Goal: Information Seeking & Learning: Check status

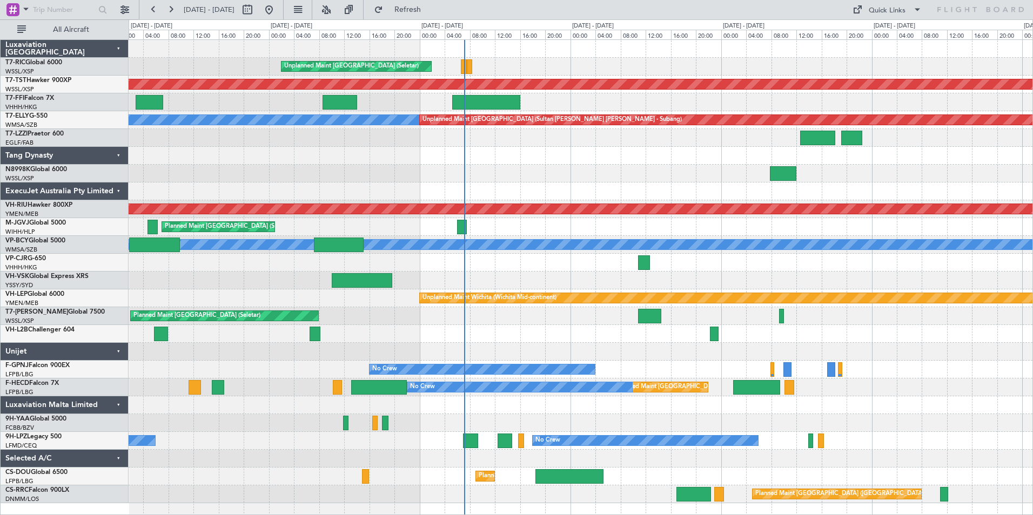
click at [660, 197] on div at bounding box center [581, 192] width 904 height 18
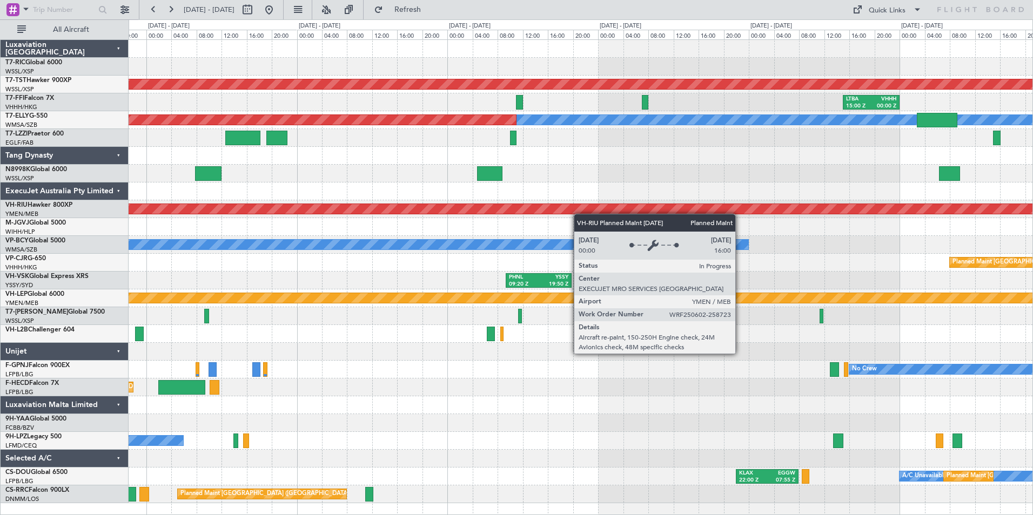
click at [540, 214] on div "Planned Maint [GEOGRAPHIC_DATA] ([GEOGRAPHIC_DATA])" at bounding box center [581, 209] width 2712 height 11
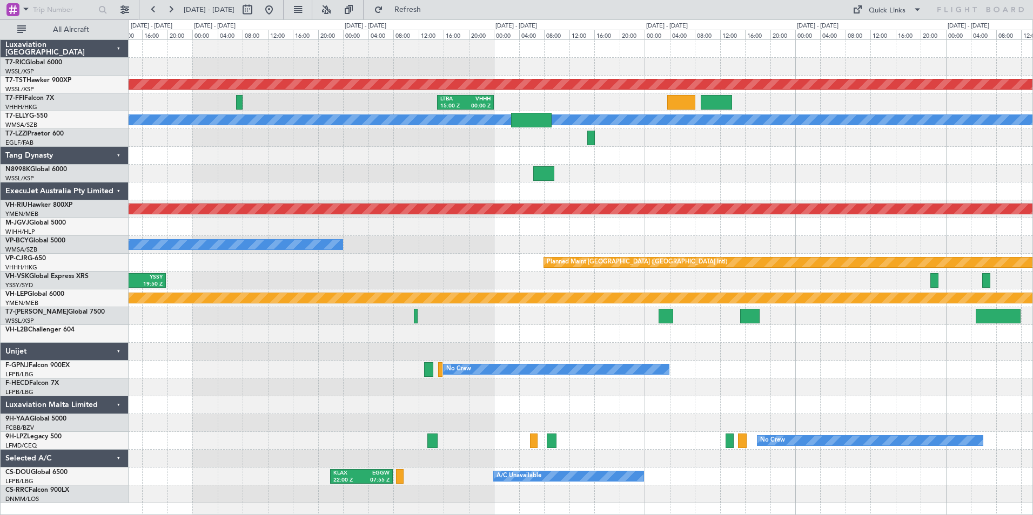
click at [619, 218] on div "Planned Maint [GEOGRAPHIC_DATA] (Seletar) LTBA 15:00 Z VHHH 00:00 Z [PERSON_NAM…" at bounding box center [581, 272] width 904 height 464
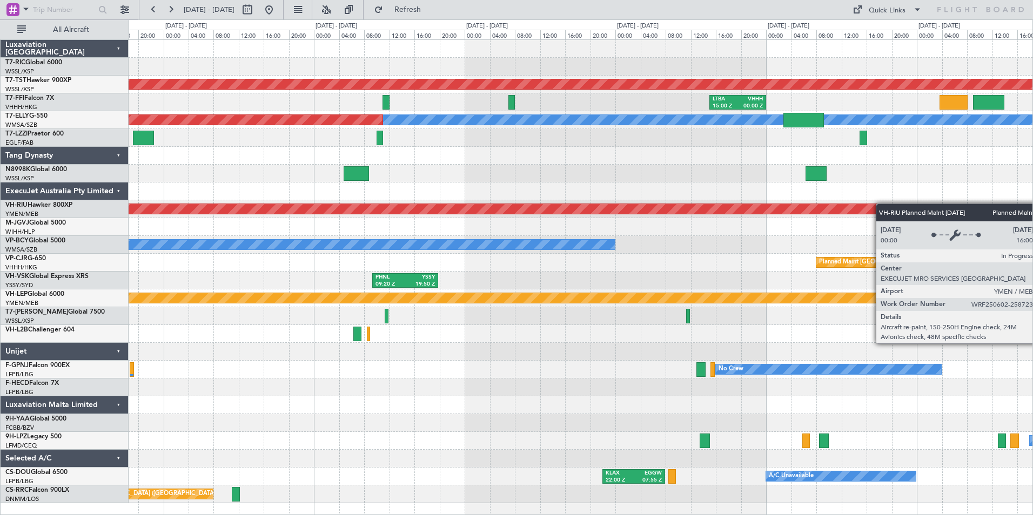
click at [718, 213] on div "Planned Maint [GEOGRAPHIC_DATA] ([GEOGRAPHIC_DATA])" at bounding box center [580, 209] width 2711 height 10
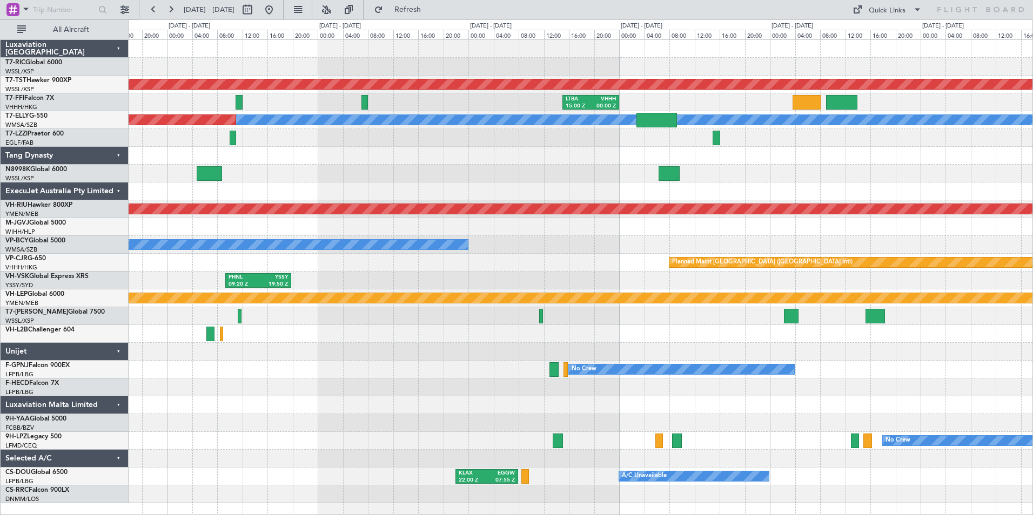
click at [595, 220] on div "Planned Maint [GEOGRAPHIC_DATA] (Seletar) LTBA 15:00 Z VHHH 00:00 Z [PERSON_NAM…" at bounding box center [581, 272] width 904 height 464
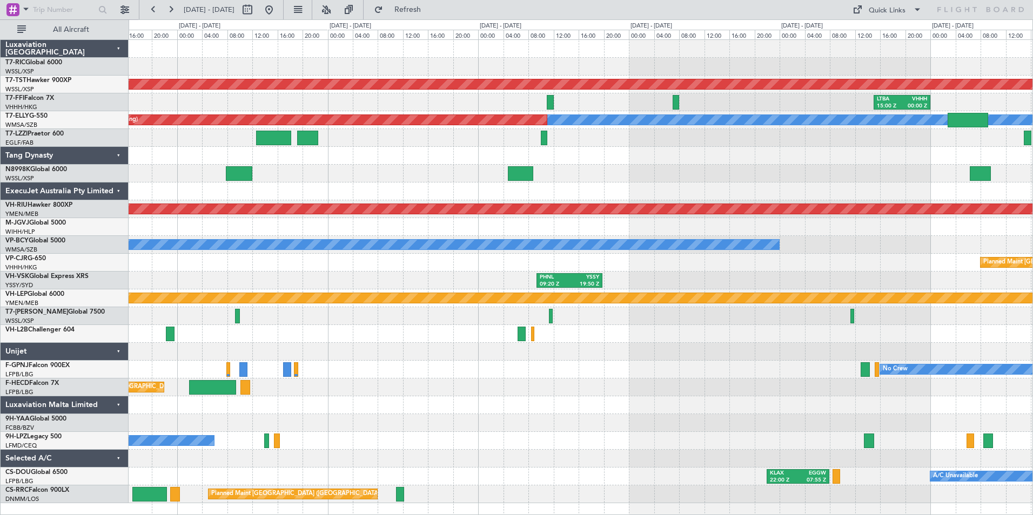
click at [729, 186] on div "Planned Maint [GEOGRAPHIC_DATA] (Seletar) LTBA 15:00 Z VHHH 00:00 Z VHHH 05:15 …" at bounding box center [581, 272] width 904 height 464
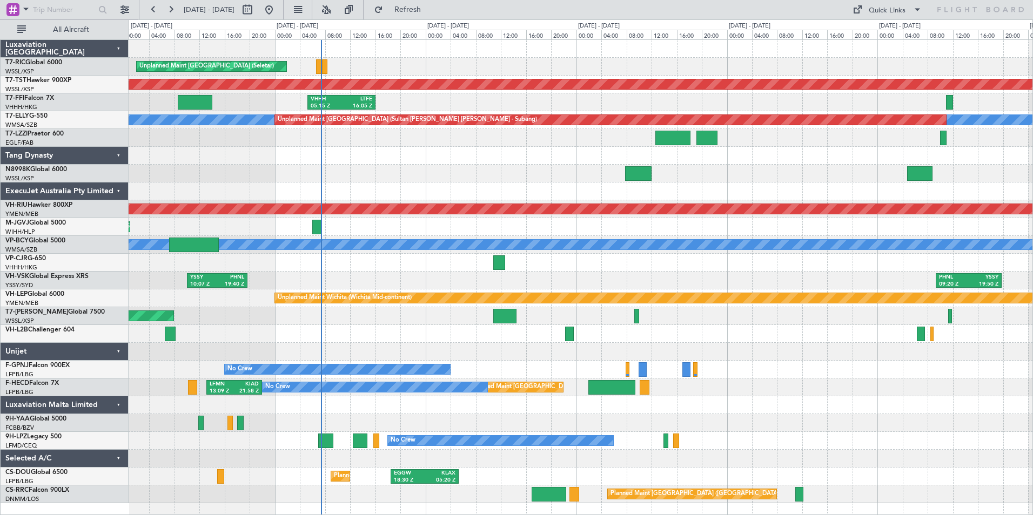
click at [1023, 100] on div "VHHH 05:15 Z LTFE 16:05 Z" at bounding box center [581, 102] width 904 height 18
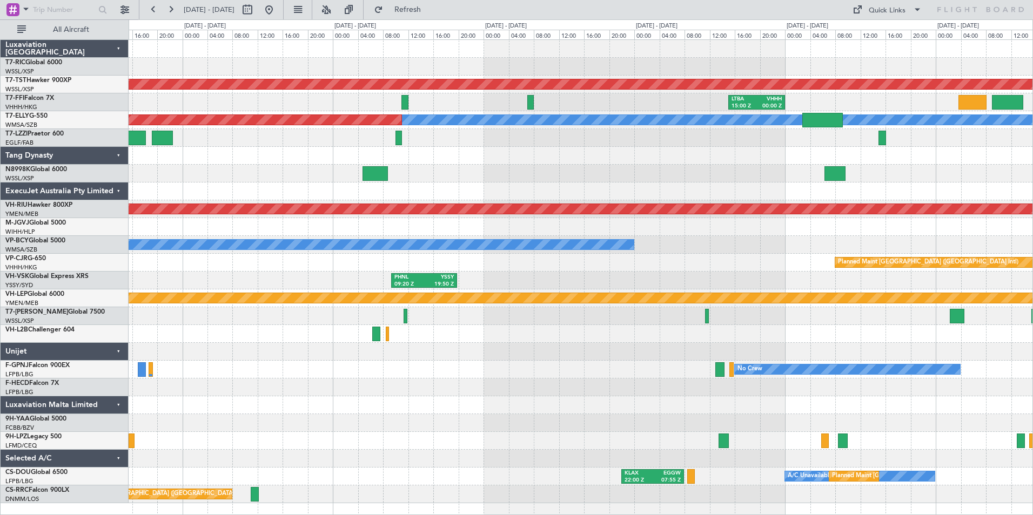
click at [180, 108] on div "LTBA 15:00 Z VHHH 00:00 Z" at bounding box center [581, 102] width 904 height 18
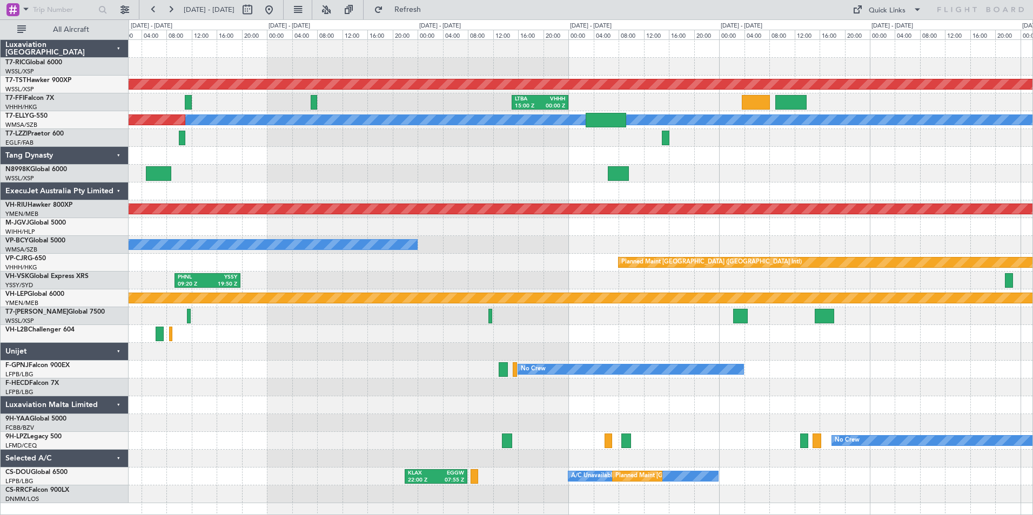
click at [708, 162] on div at bounding box center [581, 156] width 904 height 18
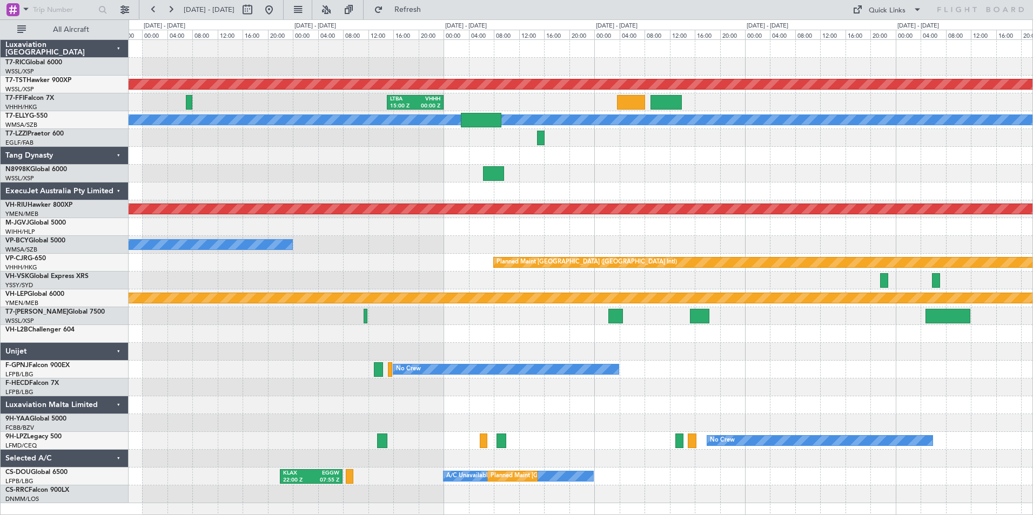
click at [698, 116] on div "Planned Maint [GEOGRAPHIC_DATA] (Seletar) LTBA 15:00 Z VHHH 00:00 Z [PERSON_NAM…" at bounding box center [581, 272] width 904 height 464
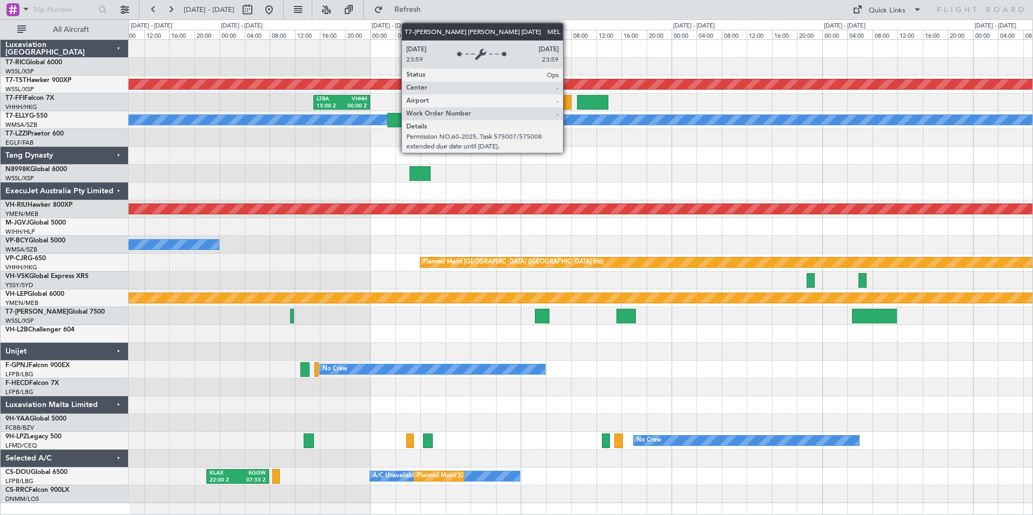
click at [568, 122] on div "MEL" at bounding box center [580, 120] width 2711 height 10
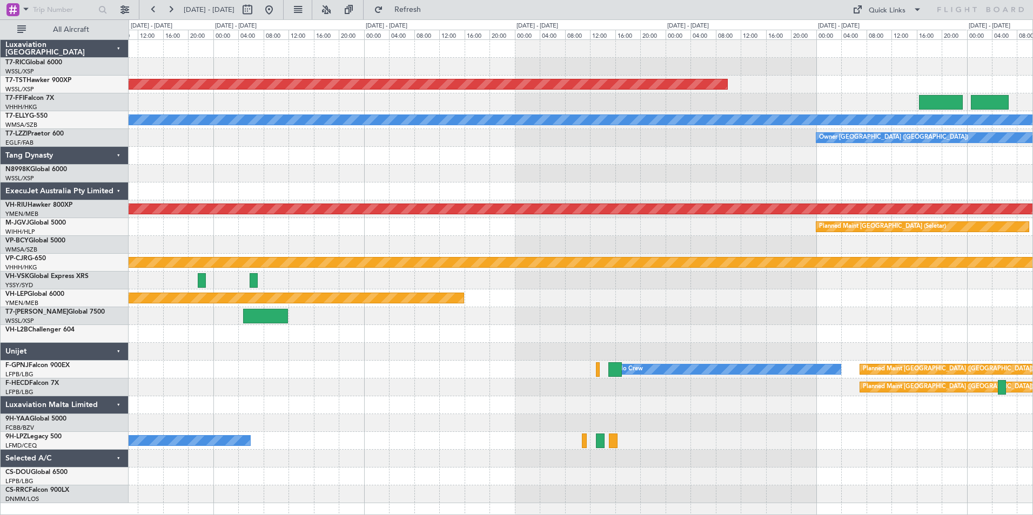
click at [262, 161] on div "Planned Maint [GEOGRAPHIC_DATA] (Seletar) [PERSON_NAME] Owner London ([GEOGRAPH…" at bounding box center [581, 272] width 904 height 464
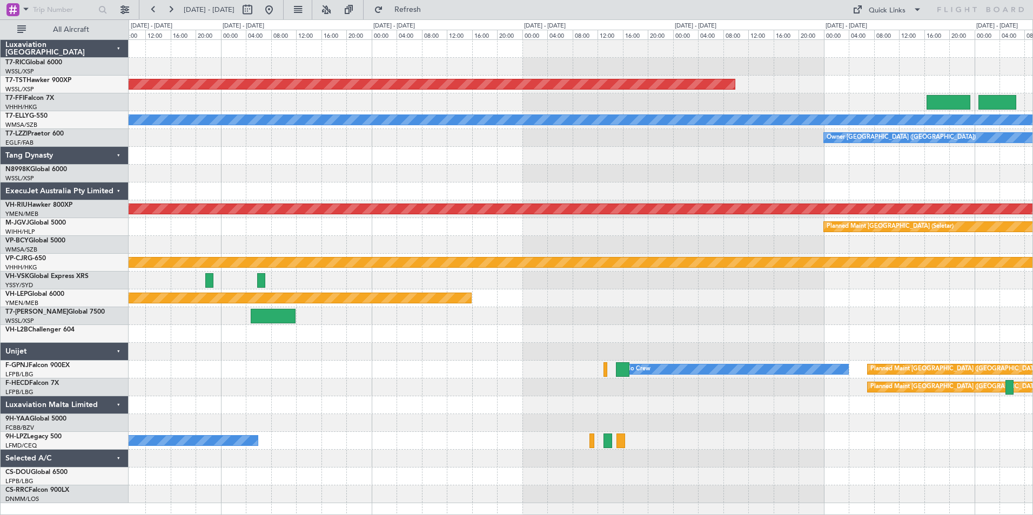
click at [262, 161] on div at bounding box center [581, 156] width 904 height 18
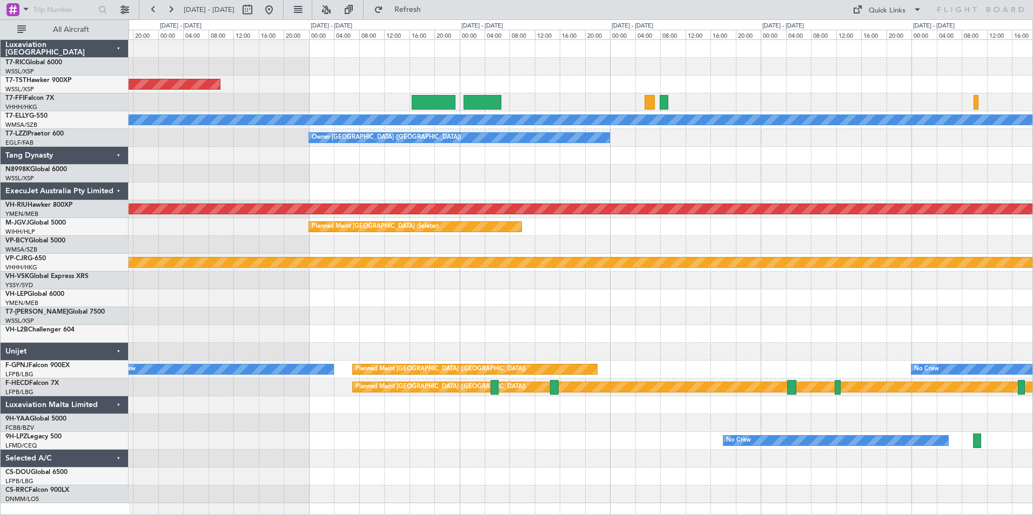
click at [447, 130] on div "Planned Maint [GEOGRAPHIC_DATA] (Seletar) [PERSON_NAME] Owner London ([GEOGRAPH…" at bounding box center [581, 272] width 904 height 464
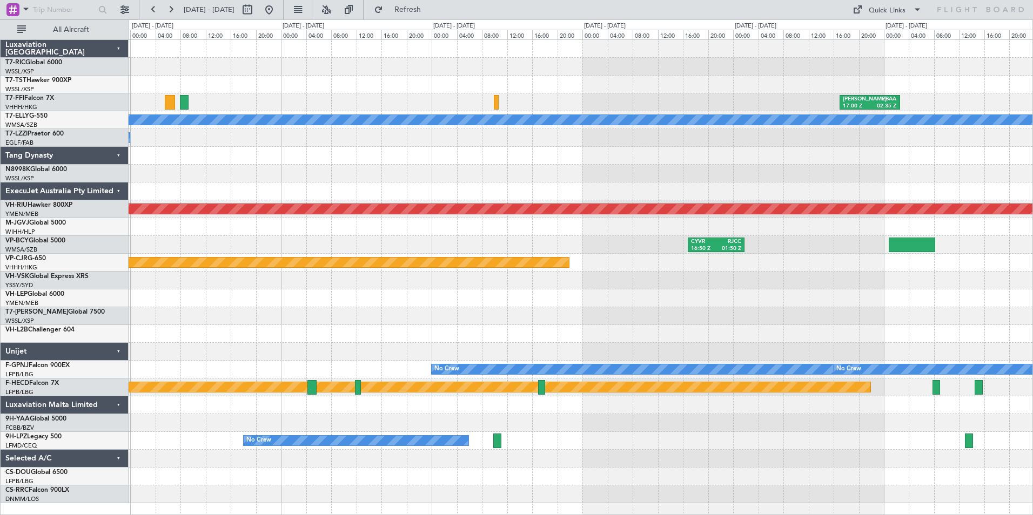
click at [531, 113] on div "[PERSON_NAME] 17:00 Z ZBAA 02:35 Z Planned Maint Geneva ([GEOGRAPHIC_DATA]) [PE…" at bounding box center [581, 272] width 904 height 464
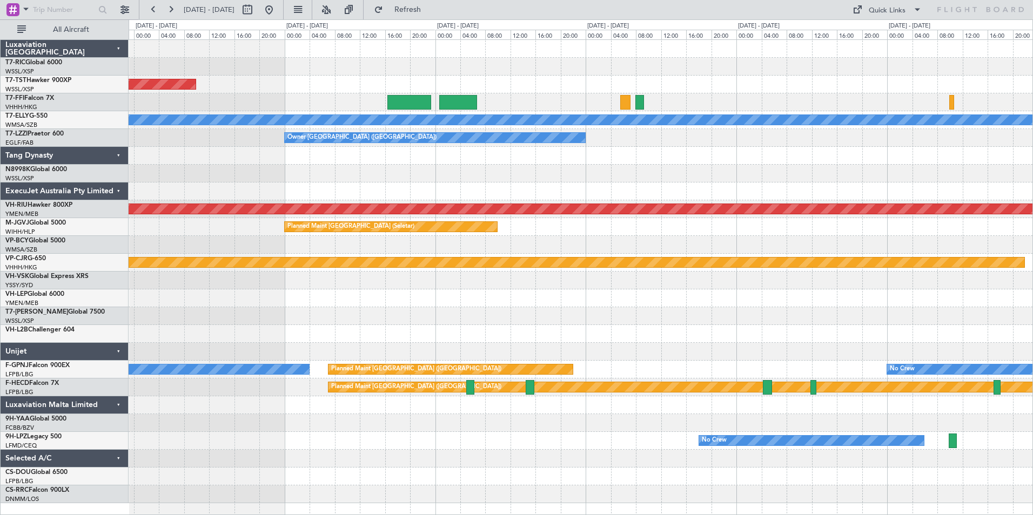
click at [1033, 96] on html "[DATE] - [DATE] Refresh Quick Links All Aircraft Planned Maint [GEOGRAPHIC_DATA…" at bounding box center [516, 257] width 1033 height 515
